Goal: Information Seeking & Learning: Find specific page/section

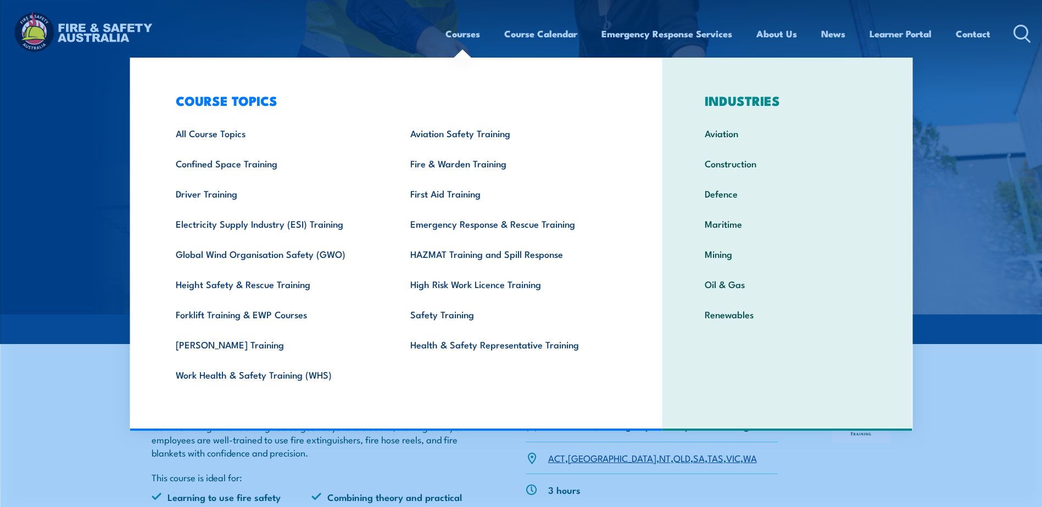
click at [445, 32] on link "Courses" at bounding box center [462, 33] width 35 height 29
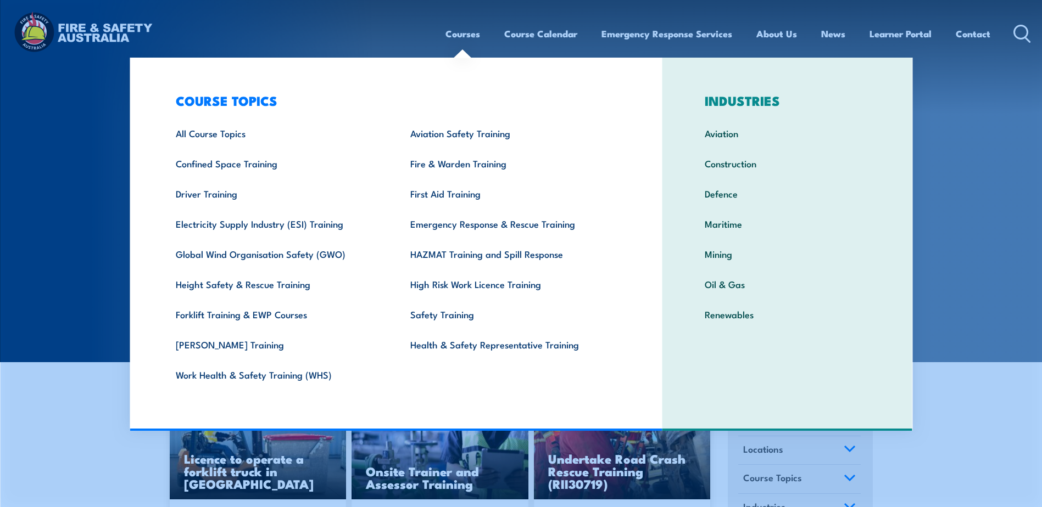
click at [469, 32] on link "Courses" at bounding box center [462, 33] width 35 height 29
click at [82, 133] on section "COURSES Find a course thats right for you and your team. We can train on your w…" at bounding box center [521, 181] width 1042 height 362
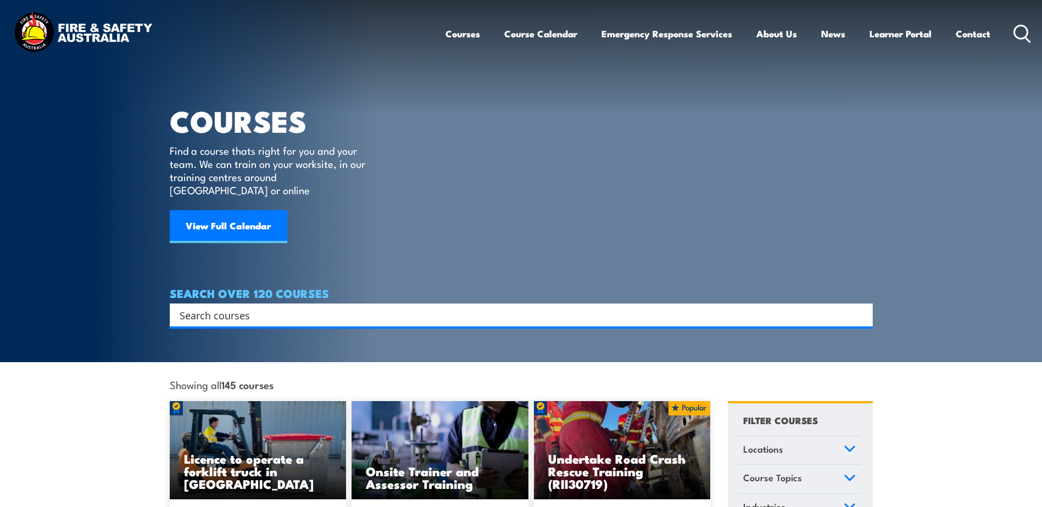
click at [1016, 30] on icon at bounding box center [1022, 34] width 18 height 18
click at [223, 307] on input "Search input" at bounding box center [514, 315] width 669 height 16
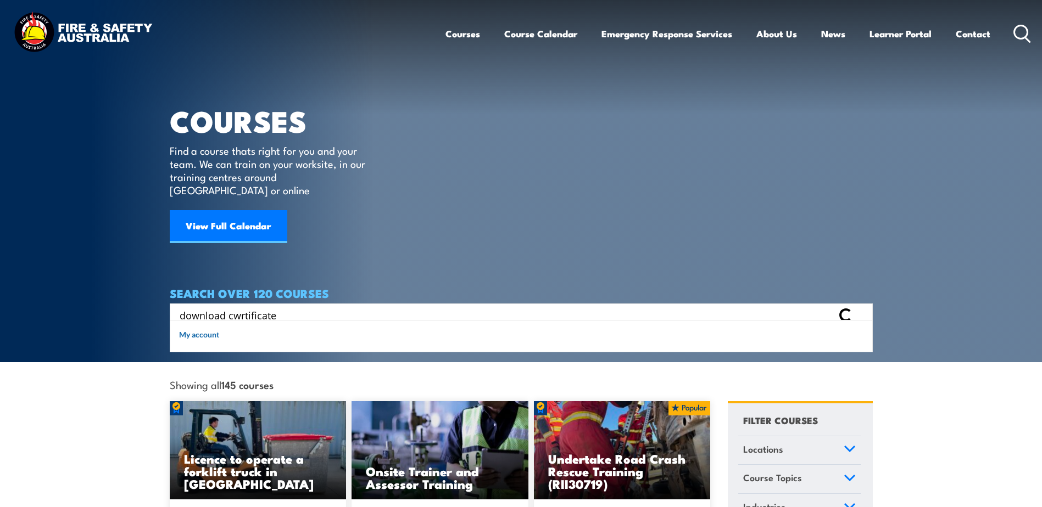
type input "download cwrtificate"
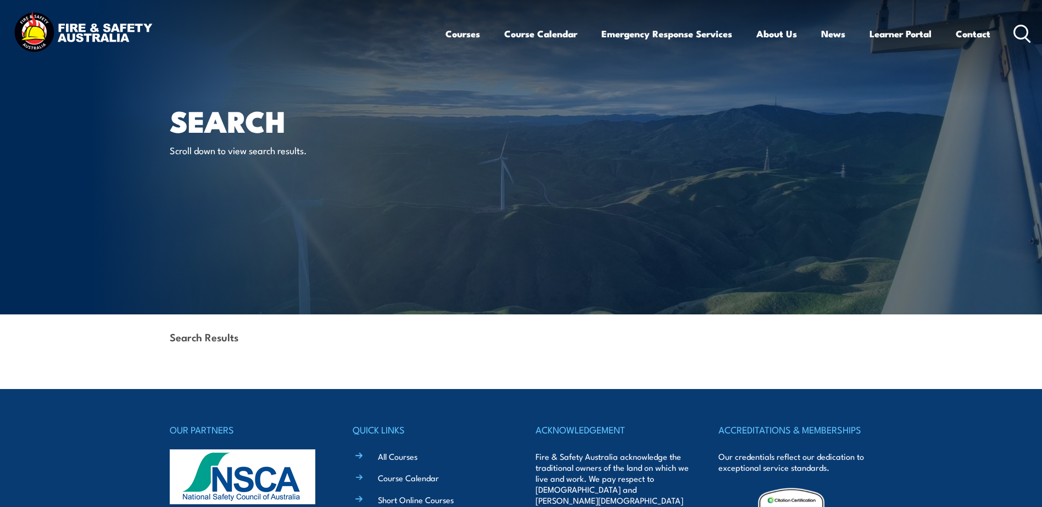
click at [1024, 30] on icon at bounding box center [1022, 34] width 18 height 18
